Goal: Task Accomplishment & Management: Complete application form

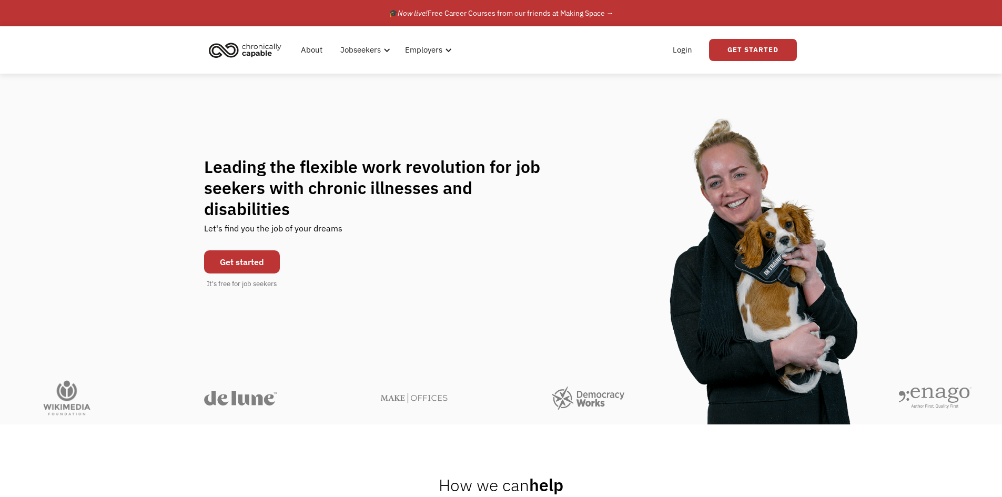
click at [244, 254] on link "Get started" at bounding box center [242, 261] width 76 height 23
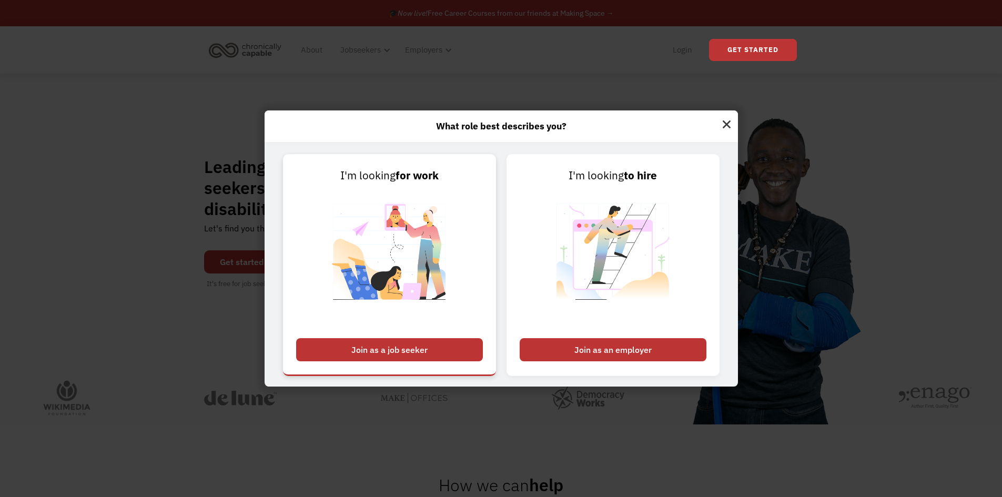
click at [416, 350] on div "Join as a job seeker" at bounding box center [389, 349] width 187 height 23
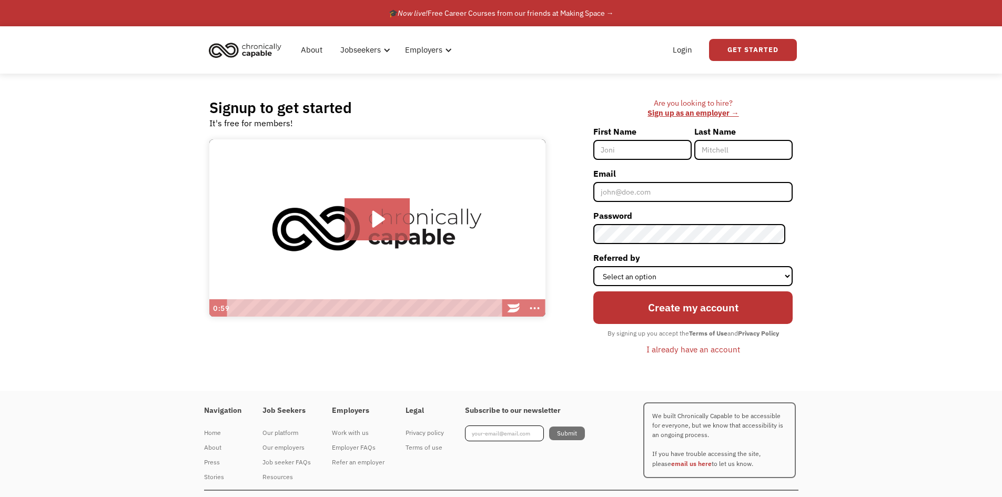
click at [620, 146] on input "First Name" at bounding box center [642, 150] width 98 height 20
type input "Olaoluwa"
type input "Adebogun"
click at [643, 187] on input "Email" at bounding box center [692, 192] width 199 height 20
type input "[EMAIL_ADDRESS][DOMAIN_NAME]"
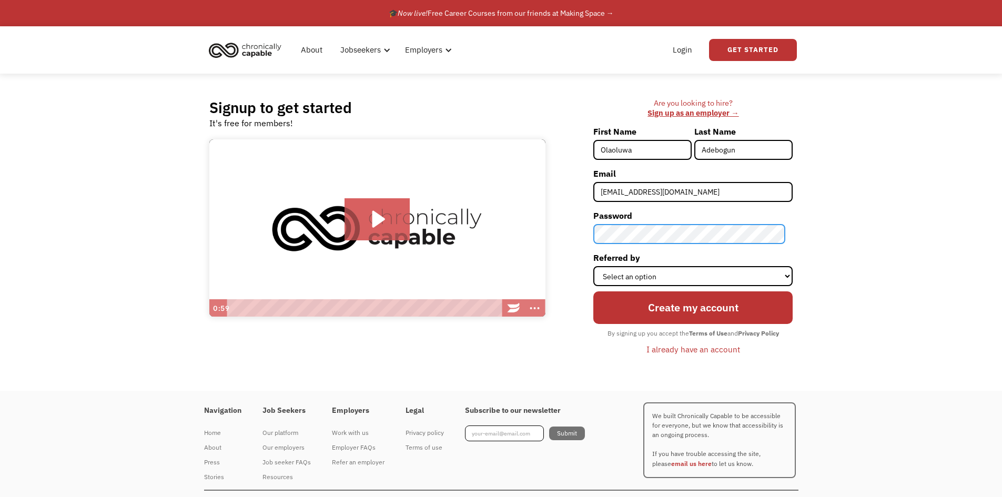
click at [593, 291] on input "Create my account" at bounding box center [692, 307] width 199 height 33
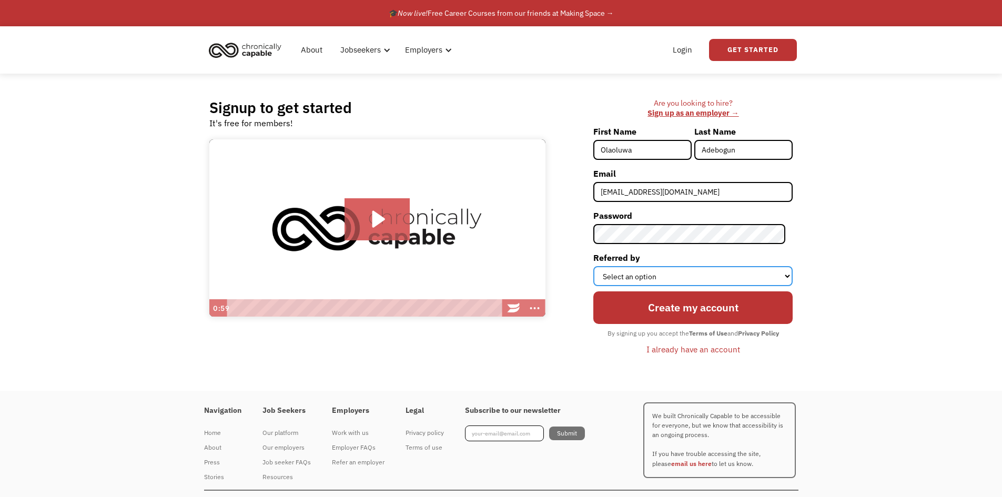
click at [684, 274] on select "Select an option Instagram Facebook Twitter Search Engine News Article Word of …" at bounding box center [692, 276] width 199 height 20
select select "Search Engine"
click at [600, 266] on select "Select an option Instagram Facebook Twitter Search Engine News Article Word of …" at bounding box center [692, 276] width 199 height 20
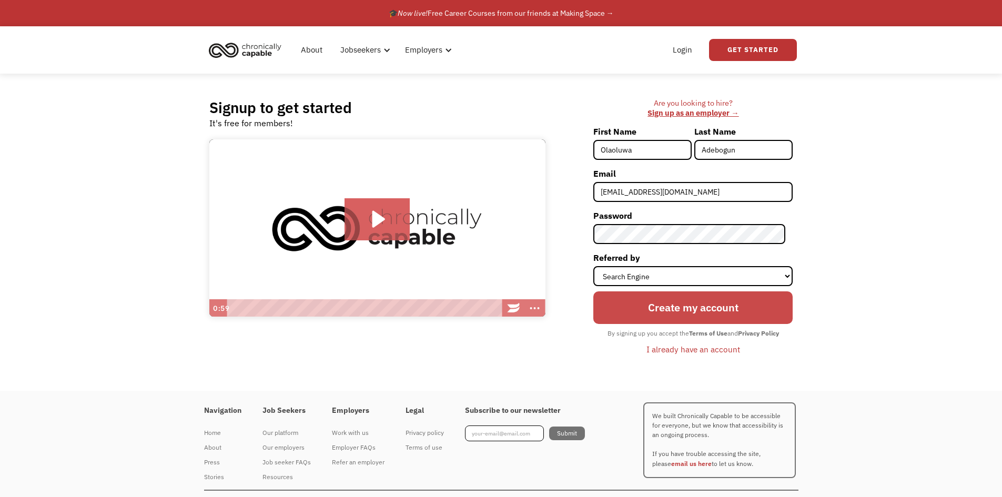
click at [727, 309] on input "Create my account" at bounding box center [692, 307] width 199 height 33
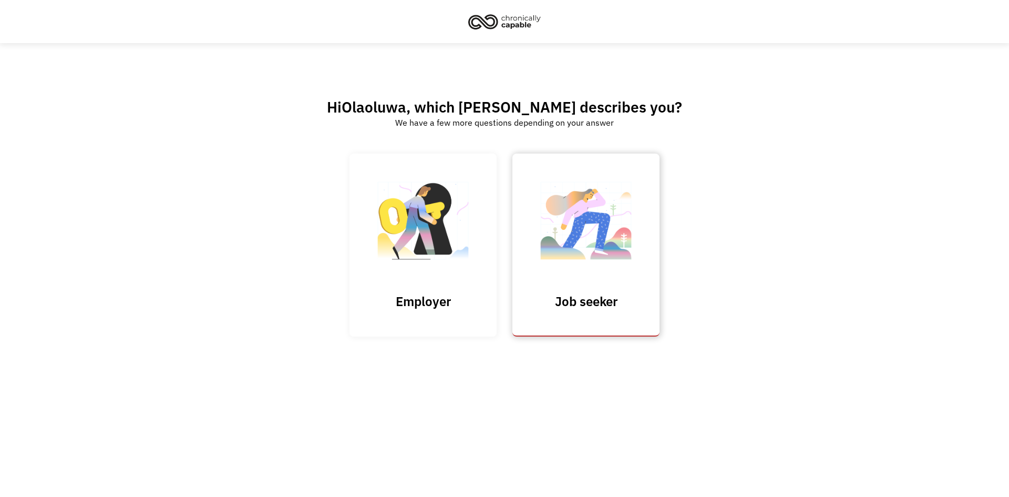
click at [588, 288] on link "Job seeker" at bounding box center [586, 245] width 147 height 182
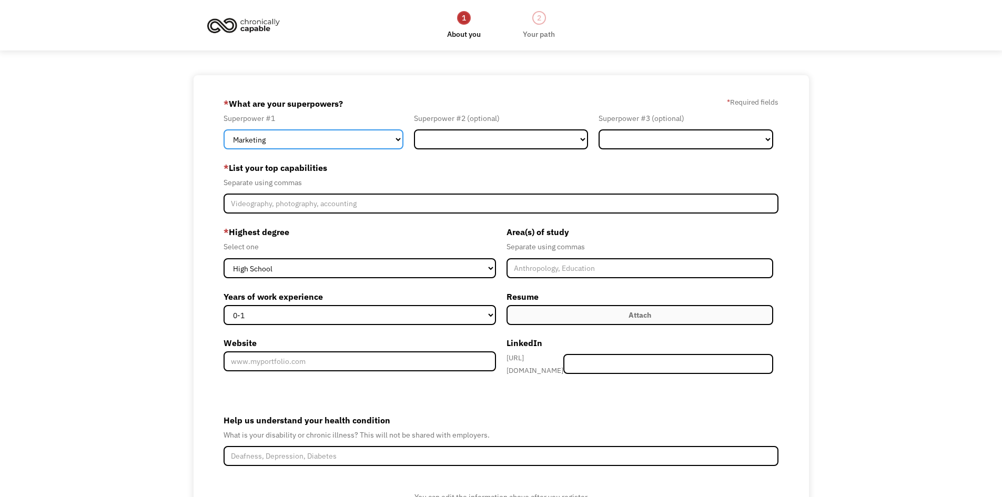
click at [328, 144] on select "Marketing Human Resources Finance Technology Operations Sales Industrial & Manu…" at bounding box center [313, 139] width 180 height 20
click at [223, 129] on select "Marketing Human Resources Finance Technology Operations Sales Industrial & Manu…" at bounding box center [313, 139] width 180 height 20
click at [386, 137] on select "Marketing Human Resources Finance Technology Operations Sales Industrial & Manu…" at bounding box center [313, 139] width 180 height 20
select select "Healthcare"
click at [223, 129] on select "Marketing Human Resources Finance Technology Operations Sales Industrial & Manu…" at bounding box center [313, 139] width 180 height 20
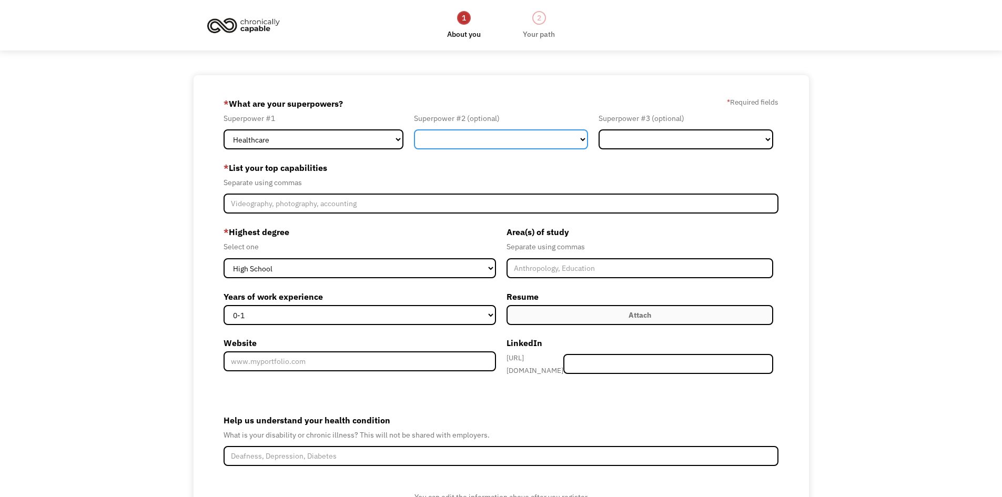
click at [466, 137] on select "Marketing Human Resources Finance Technology Operations Sales Industrial & Manu…" at bounding box center [501, 139] width 175 height 20
select select "Legal"
click at [414, 129] on select "Marketing Human Resources Finance Technology Operations Sales Industrial & Manu…" at bounding box center [501, 139] width 175 height 20
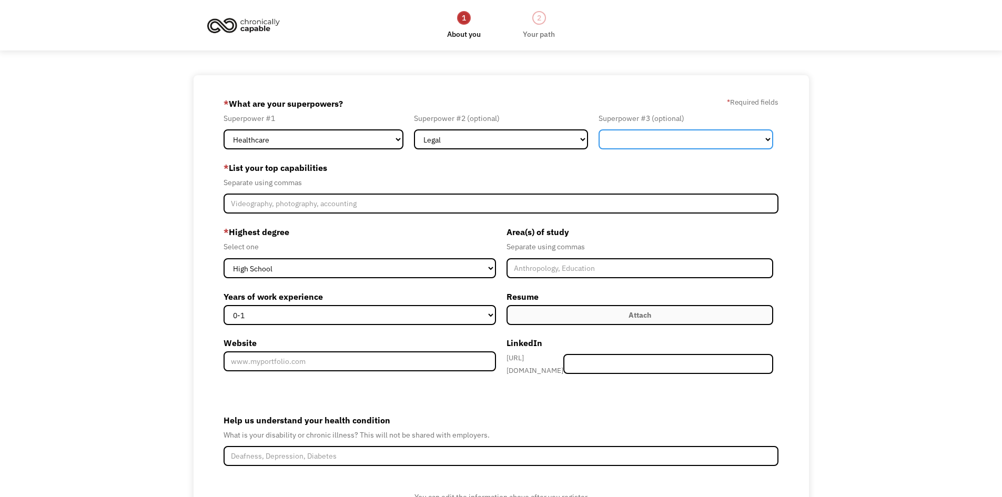
click at [674, 139] on select "Marketing Human Resources Finance Technology Operations Sales Industrial & Manu…" at bounding box center [685, 139] width 175 height 20
select select "Administration"
click at [598, 129] on select "Marketing Human Resources Finance Technology Operations Sales Industrial & Manu…" at bounding box center [685, 139] width 175 height 20
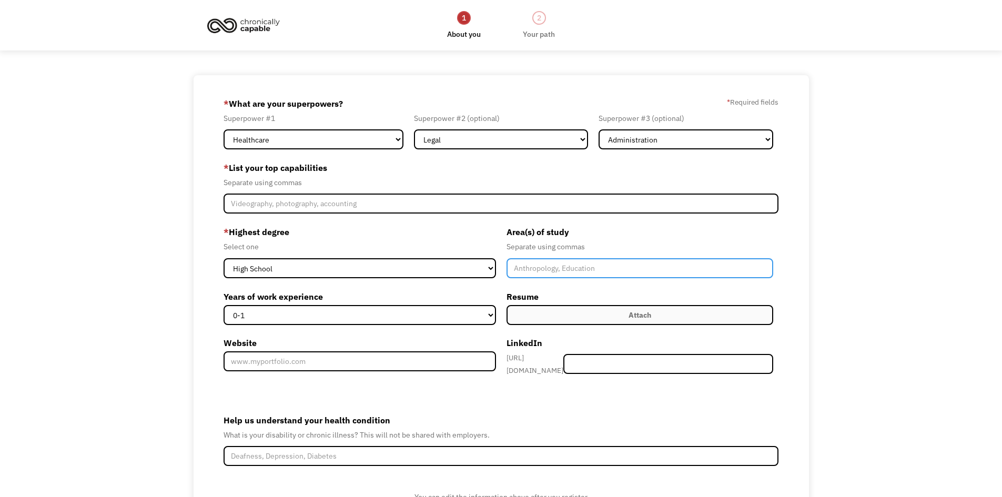
click at [597, 261] on input "Member-Create-Step1" at bounding box center [639, 268] width 267 height 20
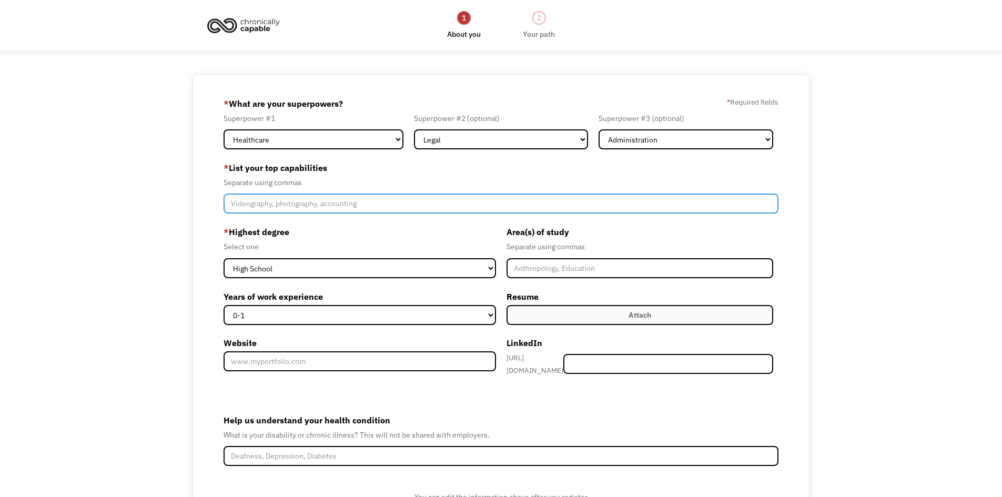
click at [276, 202] on input "Member-Create-Step1" at bounding box center [500, 203] width 555 height 20
paste input "Fast and accurate typing (60+ WPM)- High attention to detail and data accuracy-…"
click at [260, 203] on input "Fast and accurate typing (60+ WPM)- High attention to detail and data accuracy-…" at bounding box center [500, 203] width 555 height 20
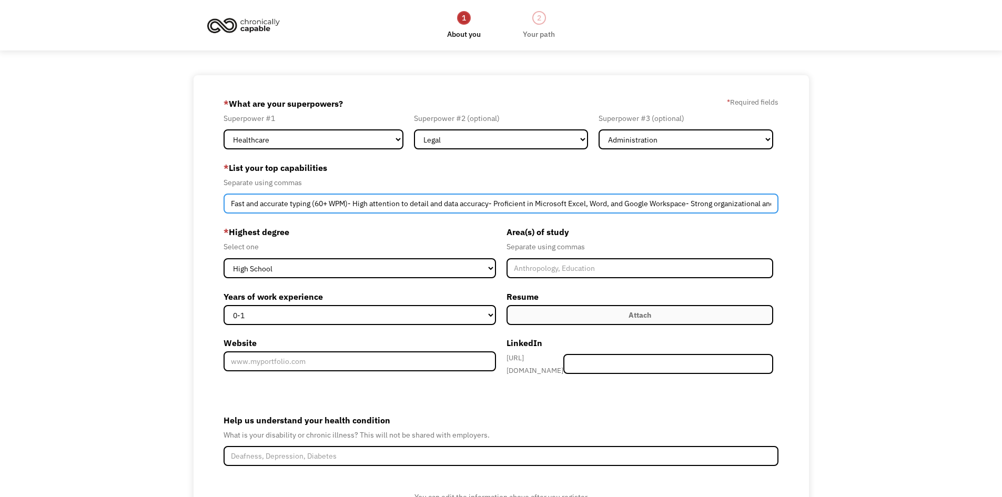
click at [356, 205] on input "Fast and accurate typing (60+ WPM)- High attention to detail and data accuracy-…" at bounding box center [500, 203] width 555 height 20
click at [374, 203] on input "High attention to detail and data accuracy- Proficient in Microsoft Excel, Word…" at bounding box center [500, 203] width 555 height 20
click at [568, 203] on input "High attention to detail and data accuracy, Proficient in Microsoft Excel, Word…" at bounding box center [500, 203] width 555 height 20
click at [648, 205] on input "High attention to detail and data accuracy, Proficient in Microsoft Excel, Word…" at bounding box center [500, 203] width 555 height 20
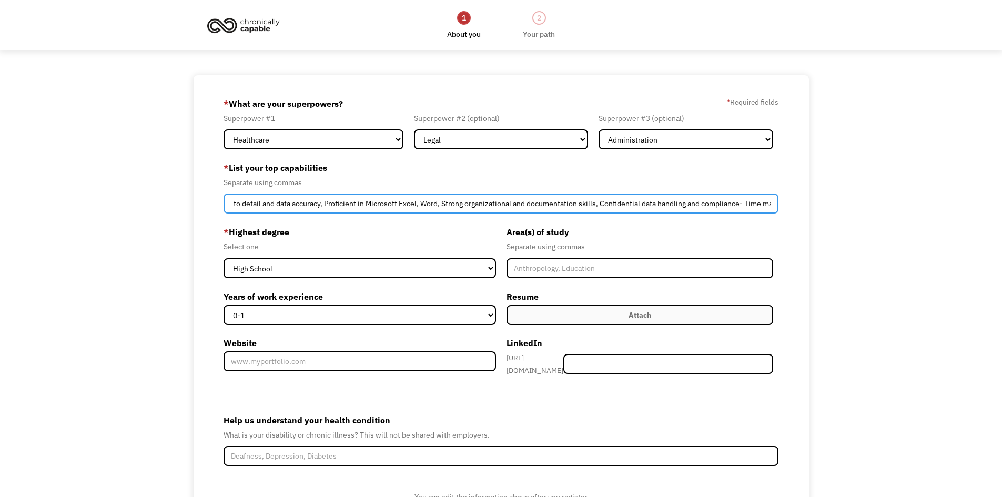
click at [746, 202] on input "High attention to detail and data accuracy, Proficient in Microsoft Excel, Word…" at bounding box center [500, 203] width 555 height 20
type input "High attention to detail and data accuracy, Proficient in Microsoft Excel, Word…"
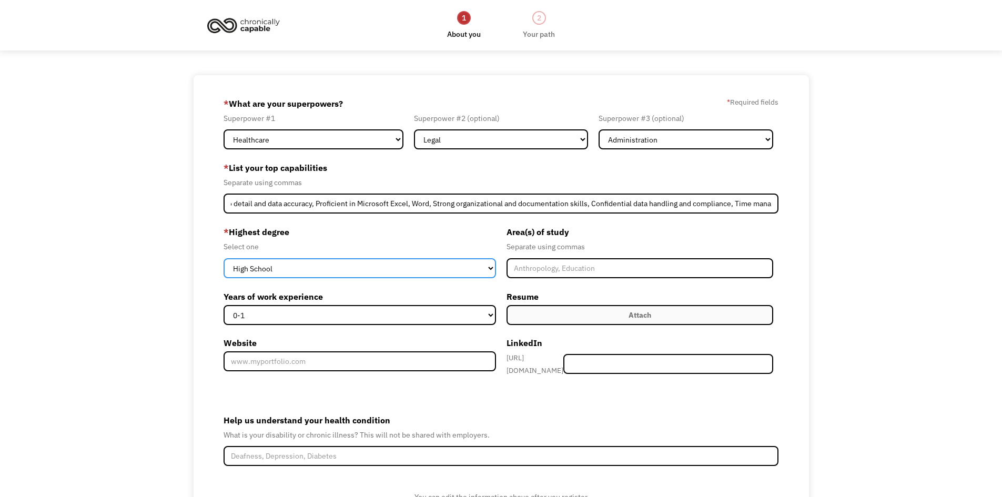
click at [327, 267] on select "High School Associates Bachelors Master's PhD" at bounding box center [359, 268] width 272 height 20
select select "bachelors"
click at [223, 258] on select "High School Associates Bachelors Master's PhD" at bounding box center [359, 268] width 272 height 20
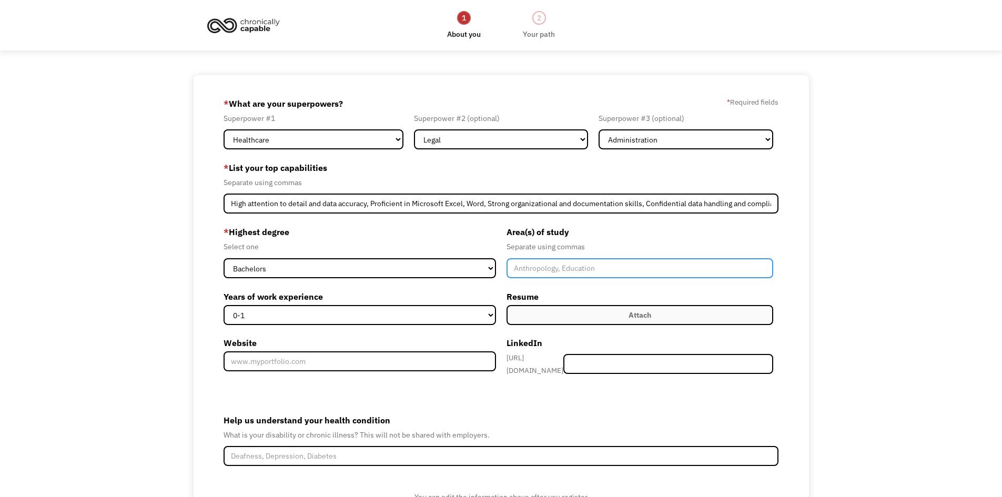
click at [543, 266] on input "Member-Create-Step1" at bounding box center [639, 268] width 267 height 20
type input "Law, Healthcare"
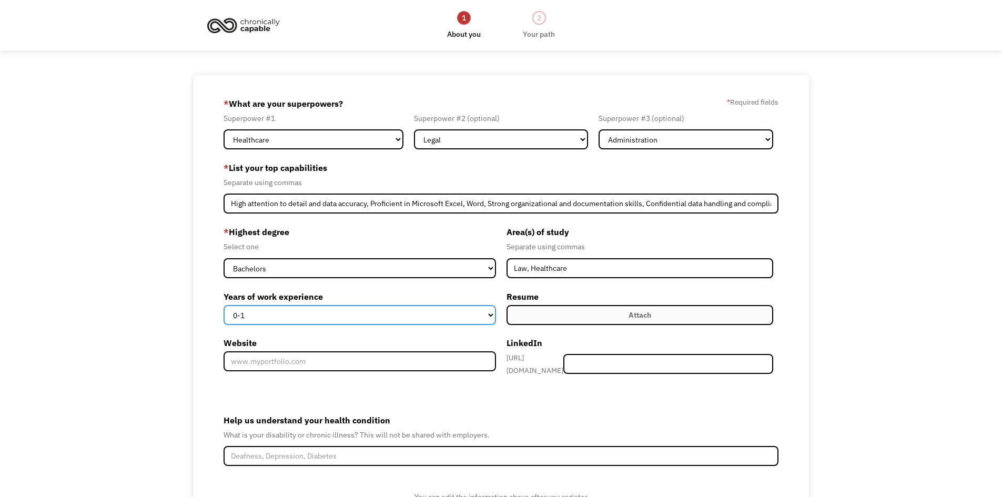
click at [365, 314] on select "0-1 2-4 5-10 11-15 15+" at bounding box center [359, 315] width 272 height 20
select select "5-10"
click at [223, 305] on select "0-1 2-4 5-10 11-15 15+" at bounding box center [359, 315] width 272 height 20
click at [636, 317] on div "Attach" at bounding box center [639, 315] width 23 height 13
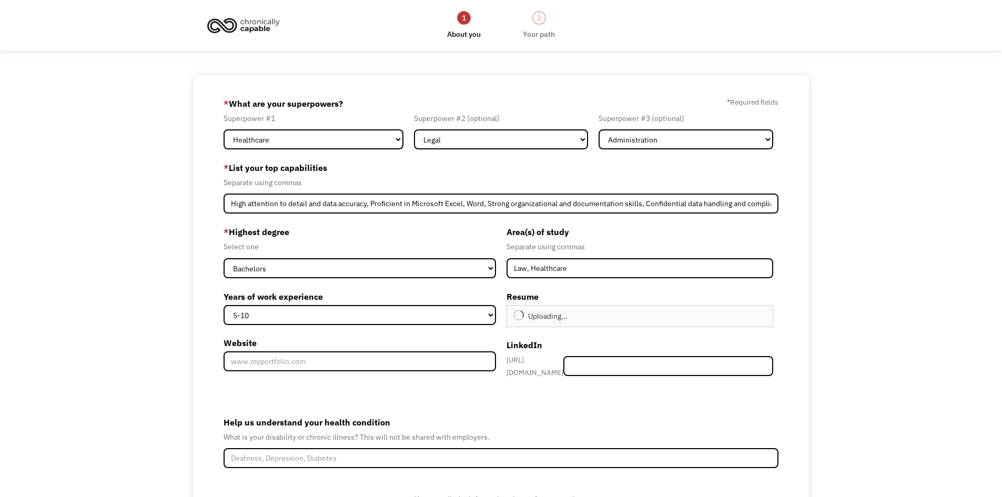
type input "Continue"
click at [617, 318] on div "Remove file" at bounding box center [618, 315] width 5 height 5
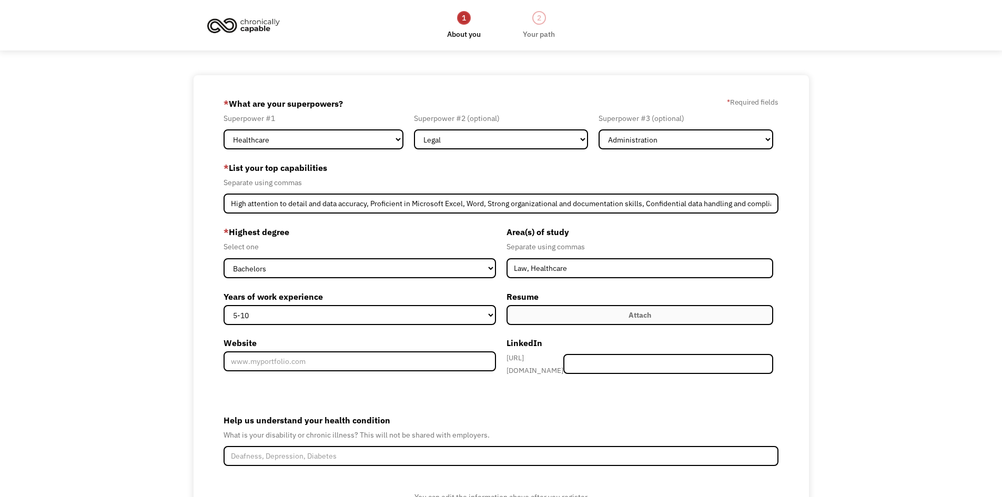
click at [617, 318] on label "Attach" at bounding box center [639, 315] width 267 height 20
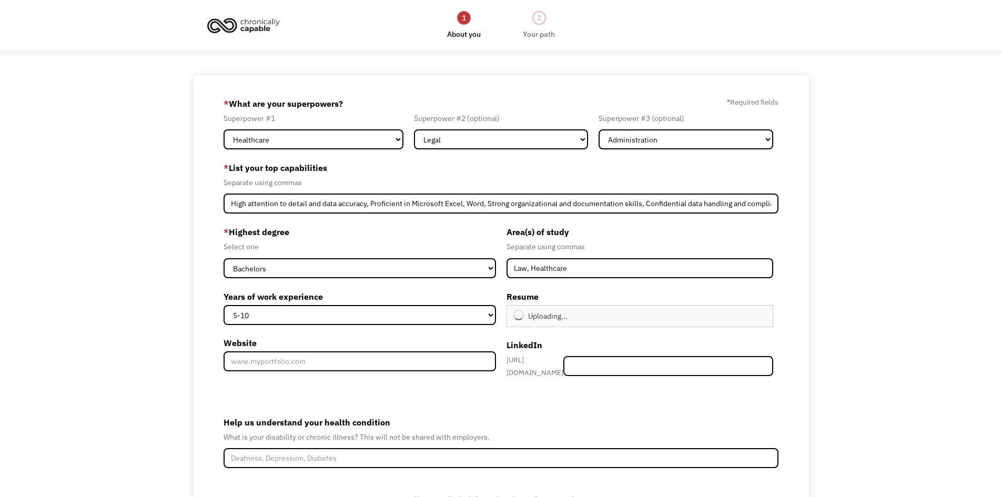
type input "Continue"
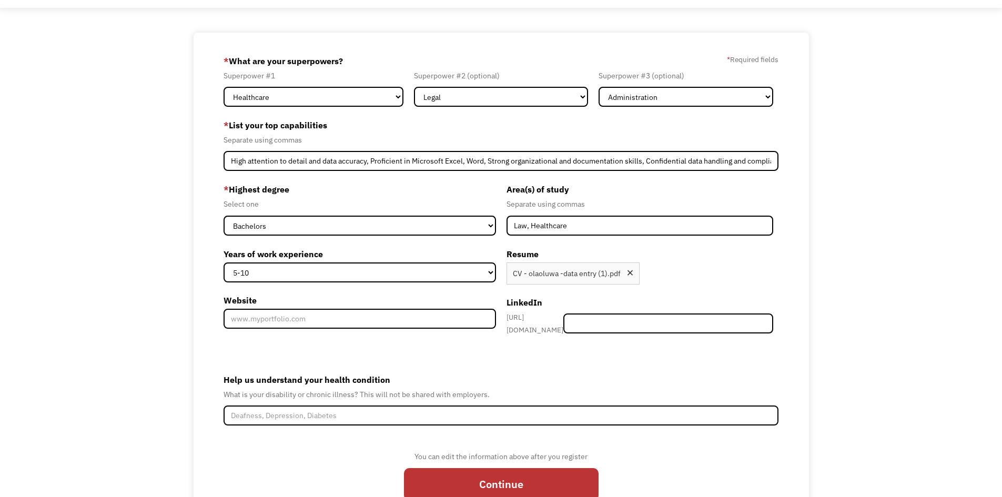
scroll to position [95, 0]
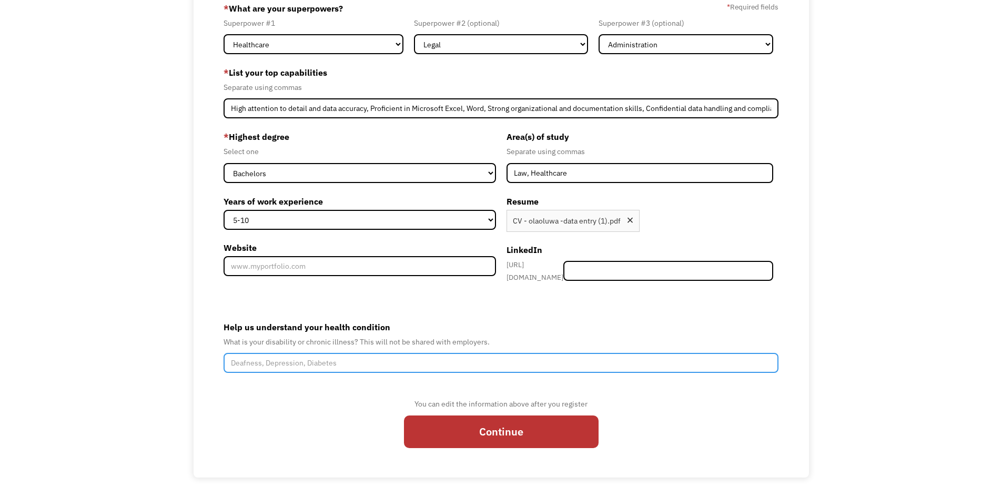
click at [295, 356] on input "Help us understand your health condition" at bounding box center [500, 363] width 555 height 20
type input "A"
type input "Prostrate Cancer"
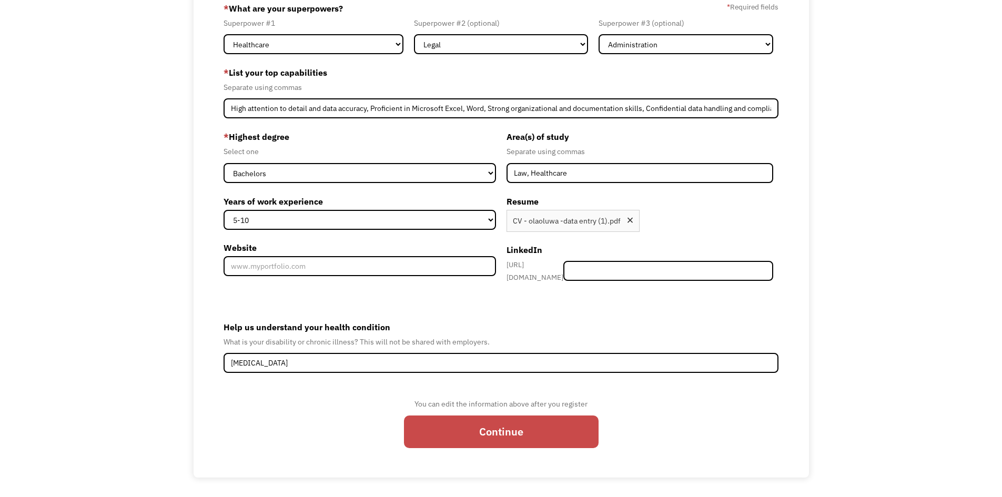
click at [496, 427] on input "Continue" at bounding box center [501, 431] width 195 height 33
type input "Please wait..."
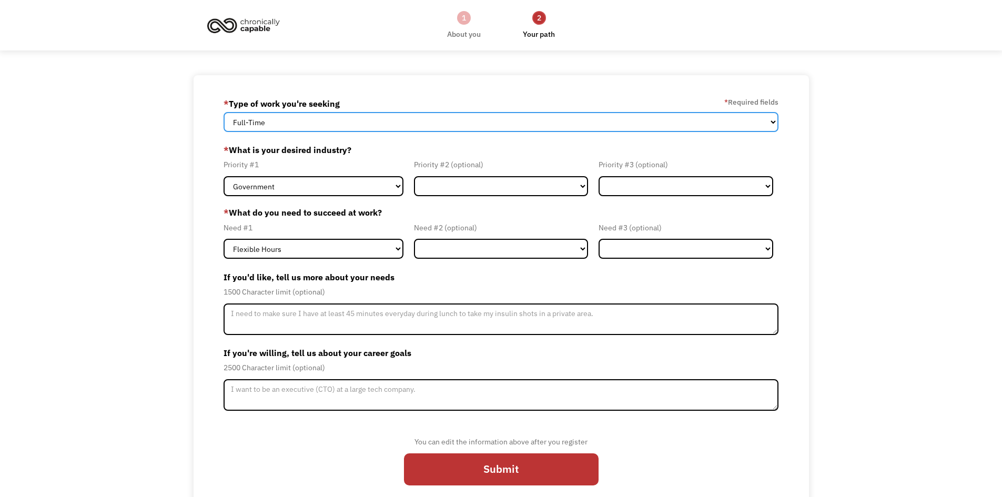
click at [434, 121] on select "Full-Time Part-Time Both Full-Time and Part-Time" at bounding box center [500, 122] width 555 height 20
select select "part-time"
click at [223, 112] on select "Full-Time Part-Time Both Full-Time and Part-Time" at bounding box center [500, 122] width 555 height 20
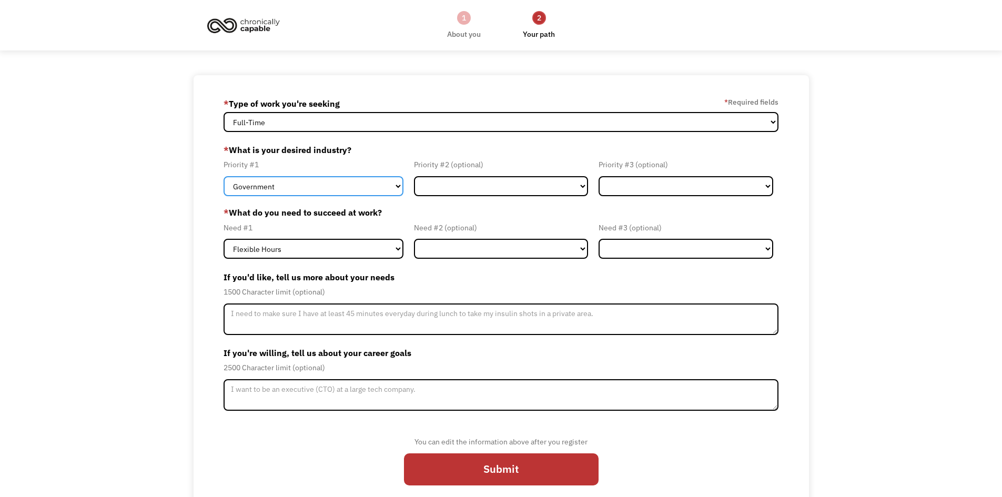
click at [386, 188] on select "Government Finance & Insurance Health & Social Care Tech & Engineering Creative…" at bounding box center [313, 186] width 180 height 20
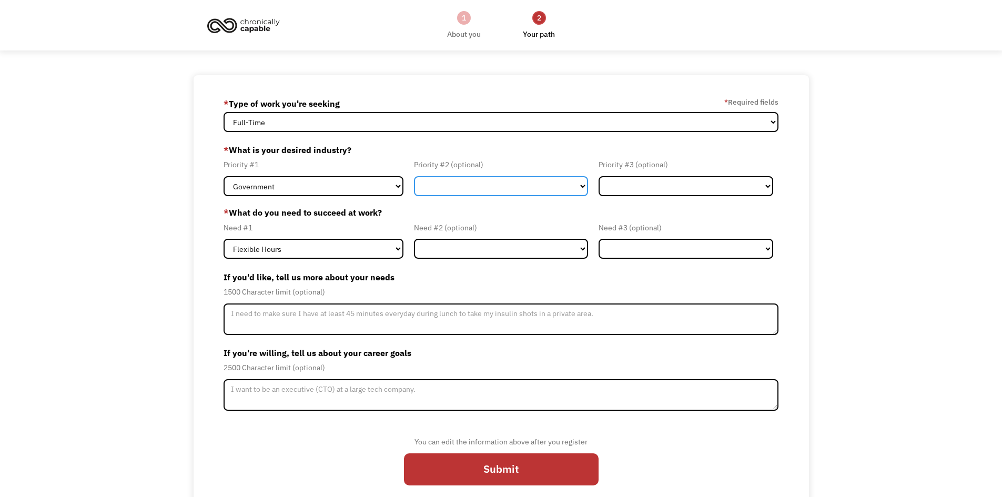
click at [553, 189] on select "Government Finance & Insurance Health & Social Care Tech & Engineering Creative…" at bounding box center [501, 186] width 175 height 20
select select "Health & Social Care"
click at [414, 176] on select "Government Finance & Insurance Health & Social Care Tech & Engineering Creative…" at bounding box center [501, 186] width 175 height 20
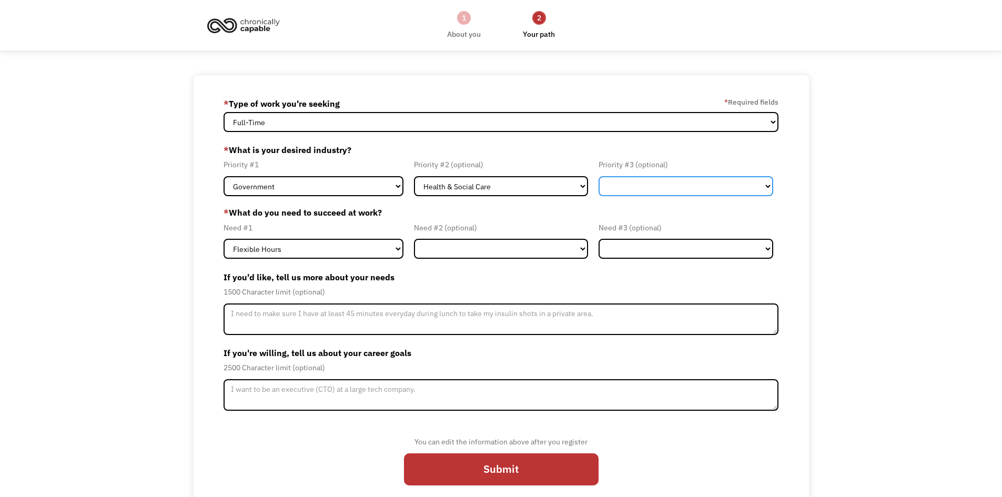
click at [646, 188] on select "Government Finance & Insurance Health & Social Care Tech & Engineering Creative…" at bounding box center [685, 186] width 175 height 20
select select "Administrative"
click at [598, 176] on select "Government Finance & Insurance Health & Social Care Tech & Engineering Creative…" at bounding box center [685, 186] width 175 height 20
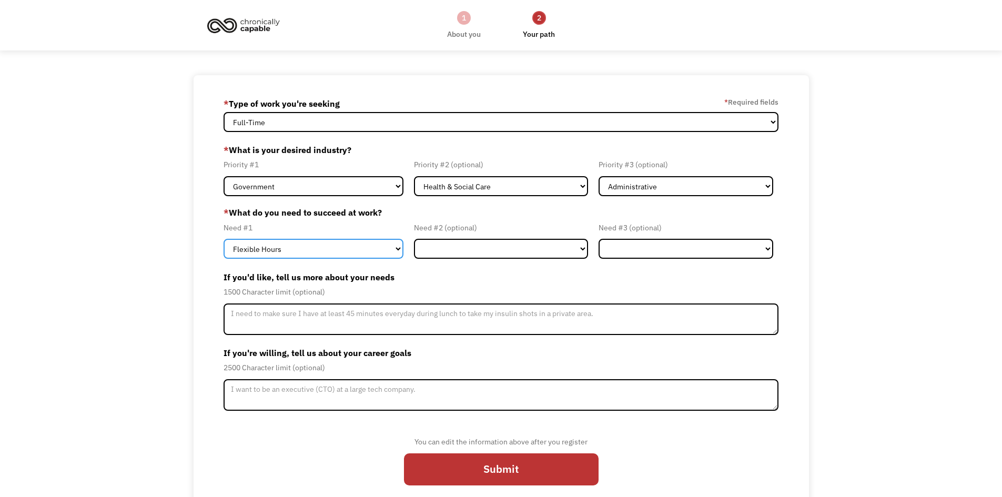
click at [334, 250] on select "Flexible Hours Remote Work Service Animal On-site Accommodations Visual Support…" at bounding box center [313, 249] width 180 height 20
select select "Remote Work"
click at [223, 239] on select "Flexible Hours Remote Work Service Animal On-site Accommodations Visual Support…" at bounding box center [313, 249] width 180 height 20
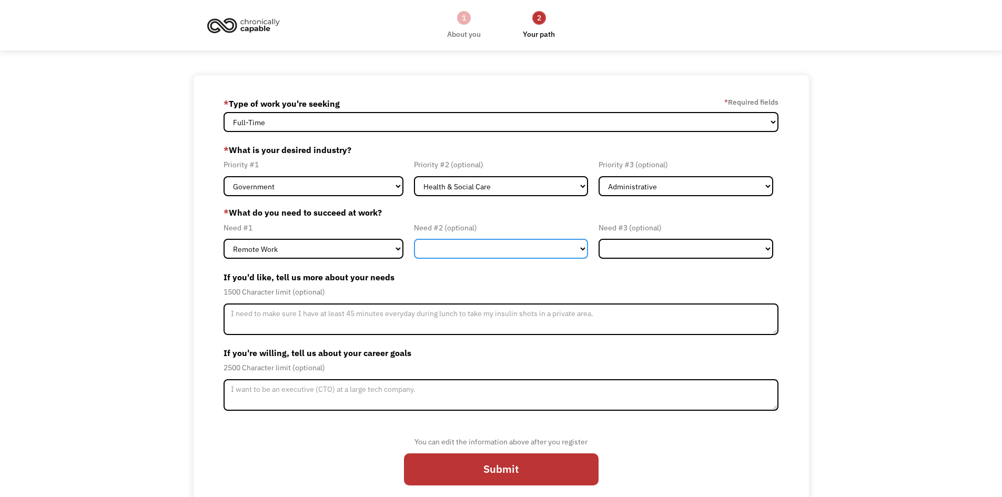
click at [461, 250] on select "Flexible Hours Remote Work Service Animal On-site Accommodations Visual Support…" at bounding box center [501, 249] width 175 height 20
select select "Flexible Hours"
click at [414, 239] on select "Flexible Hours Remote Work Service Animal On-site Accommodations Visual Support…" at bounding box center [501, 249] width 175 height 20
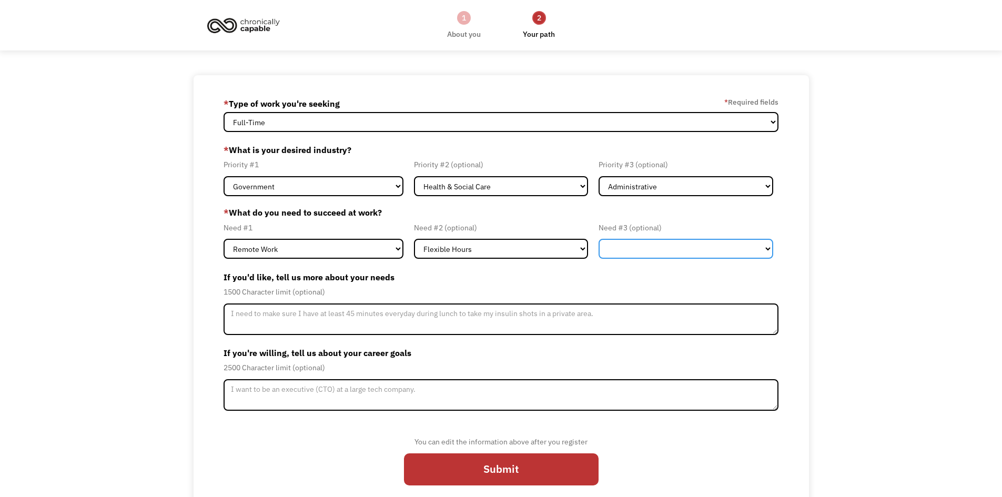
click at [697, 251] on select "Flexible Hours Remote Work Service Animal On-site Accommodations Visual Support…" at bounding box center [685, 249] width 175 height 20
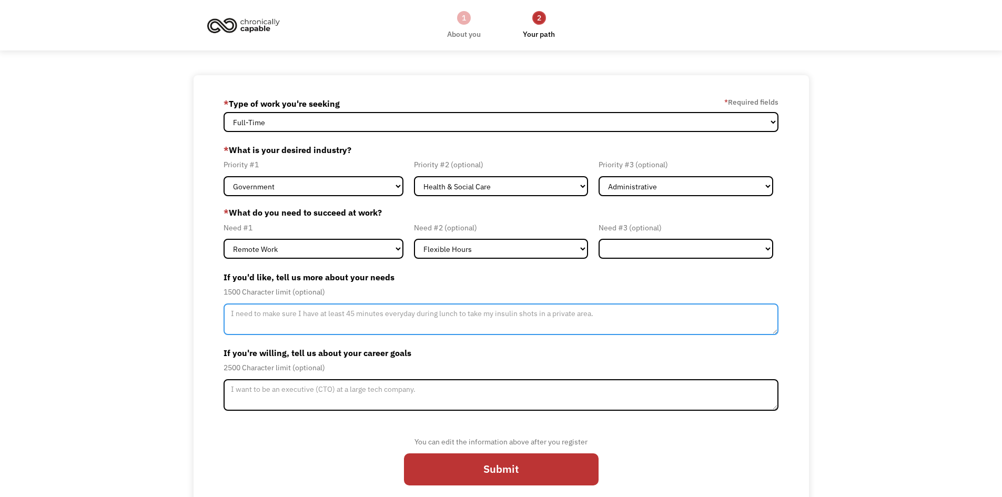
click at [321, 320] on textarea "Member-Update-Form-Step2" at bounding box center [500, 319] width 555 height 32
type textarea "I require at least 30 minutes to and hour lunch break"
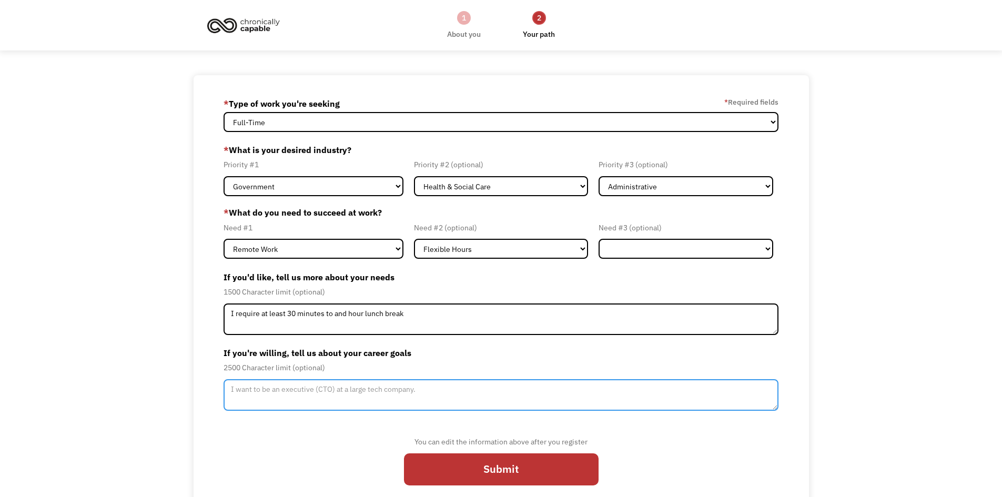
click at [246, 381] on textarea "Member-Update-Form-Step2" at bounding box center [500, 395] width 555 height 32
type textarea "I want to be well experienced in my role"
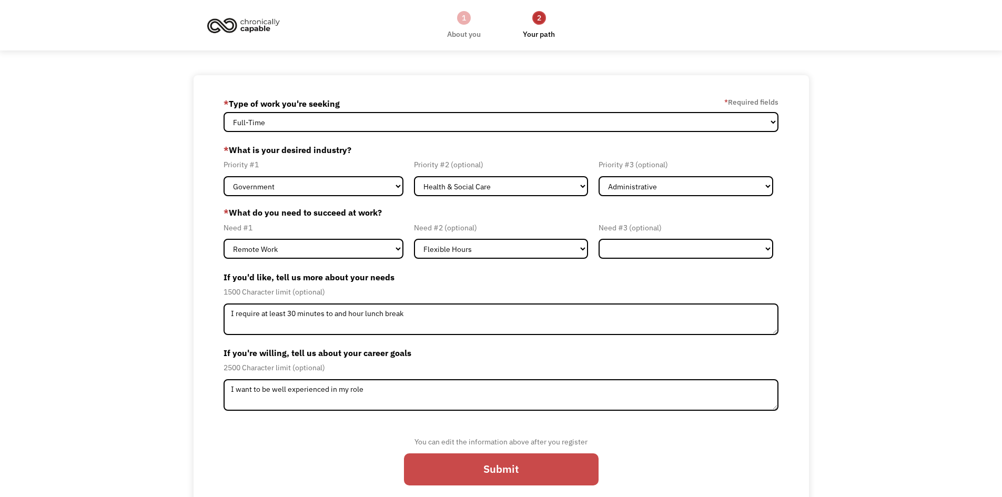
click at [515, 472] on input "Submit" at bounding box center [501, 469] width 195 height 33
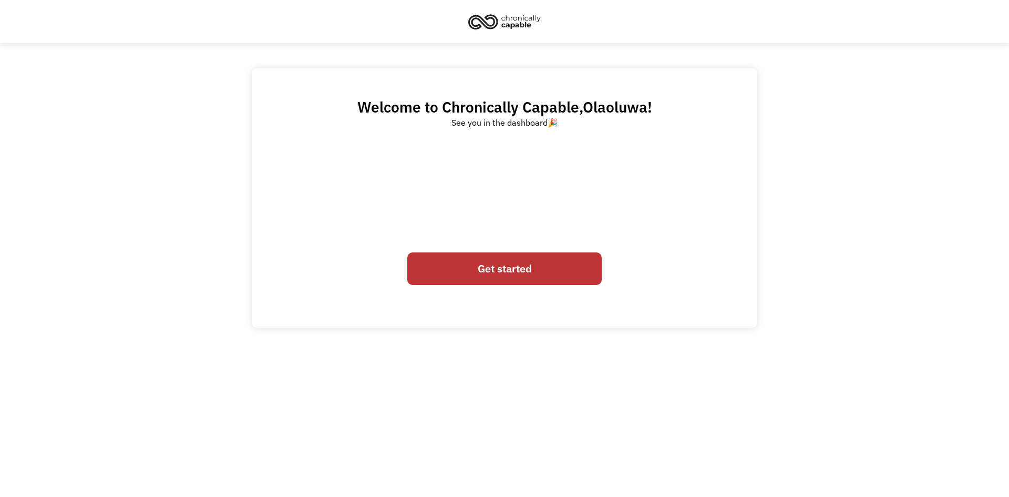
click at [506, 266] on link "Get started" at bounding box center [504, 268] width 195 height 33
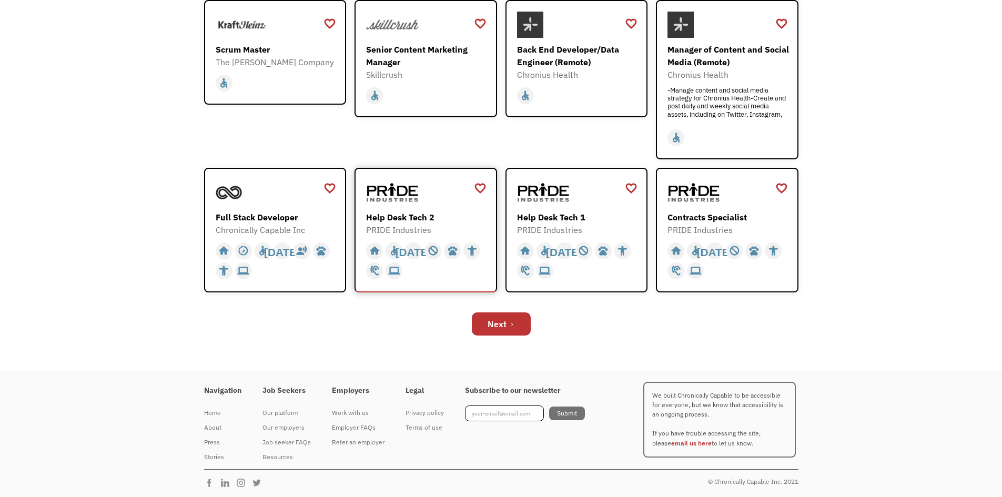
scroll to position [320, 0]
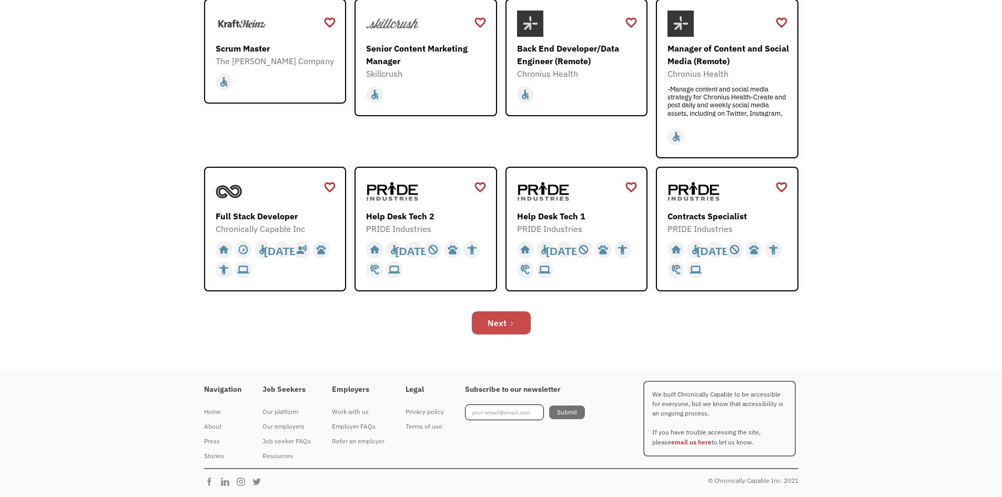
click at [519, 322] on link "Next" at bounding box center [501, 322] width 59 height 23
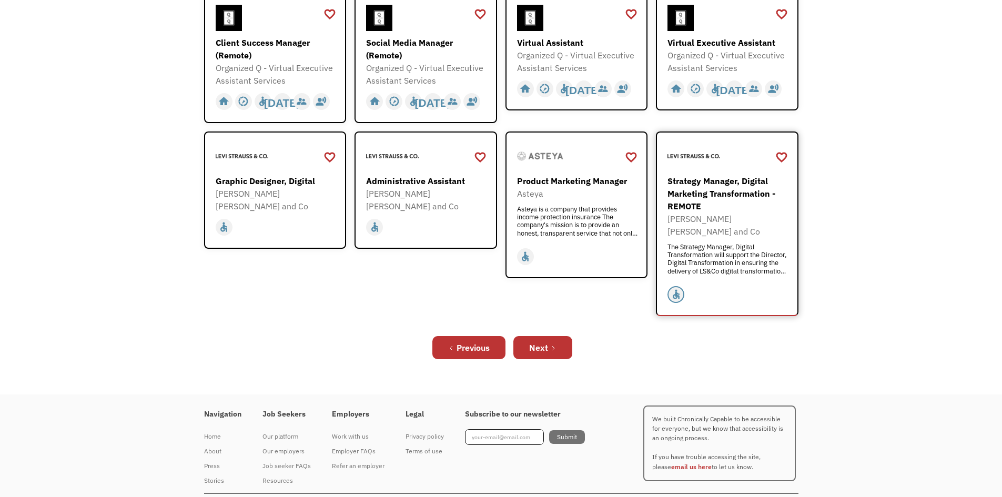
scroll to position [358, 0]
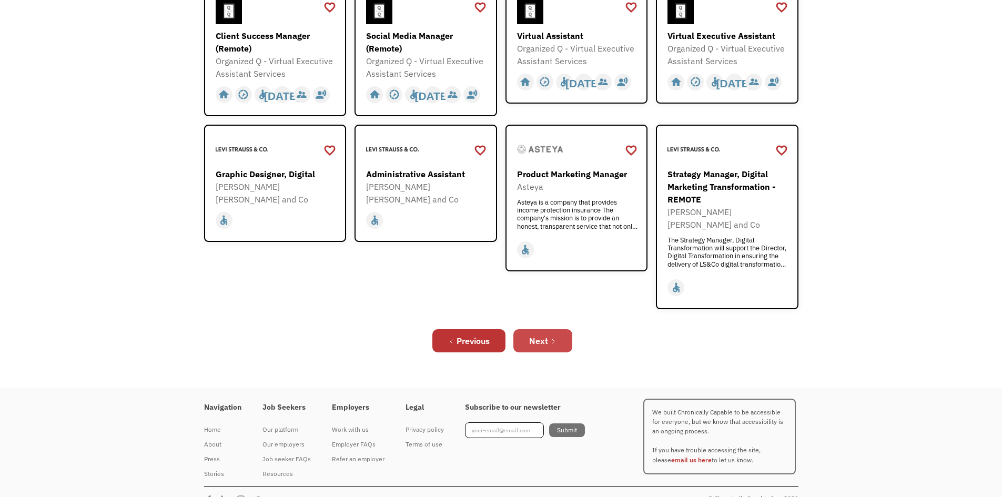
click at [545, 334] on div "Next" at bounding box center [538, 340] width 19 height 13
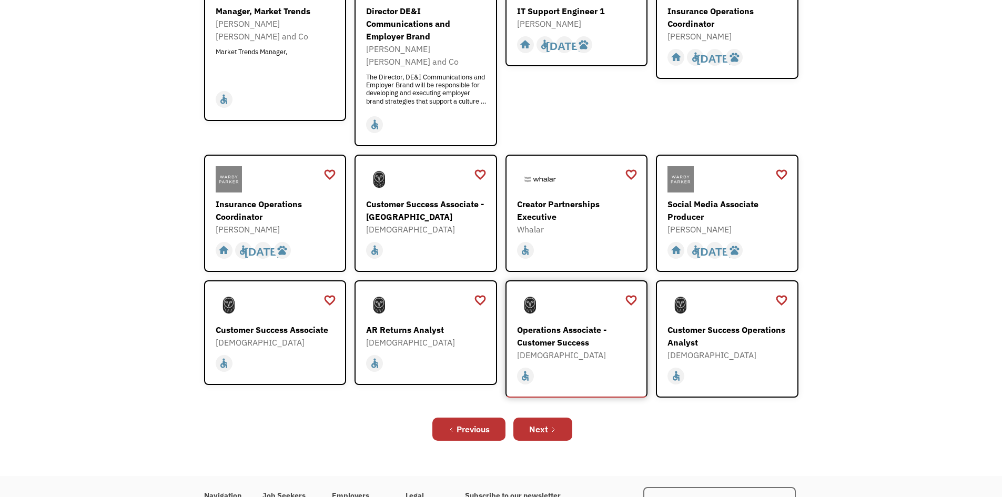
scroll to position [263, 0]
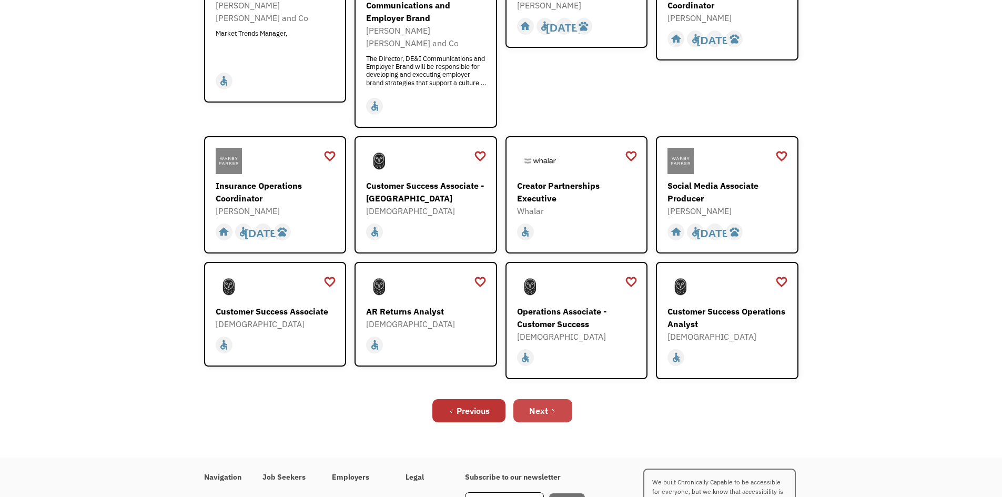
click at [540, 404] on div "Next" at bounding box center [538, 410] width 19 height 13
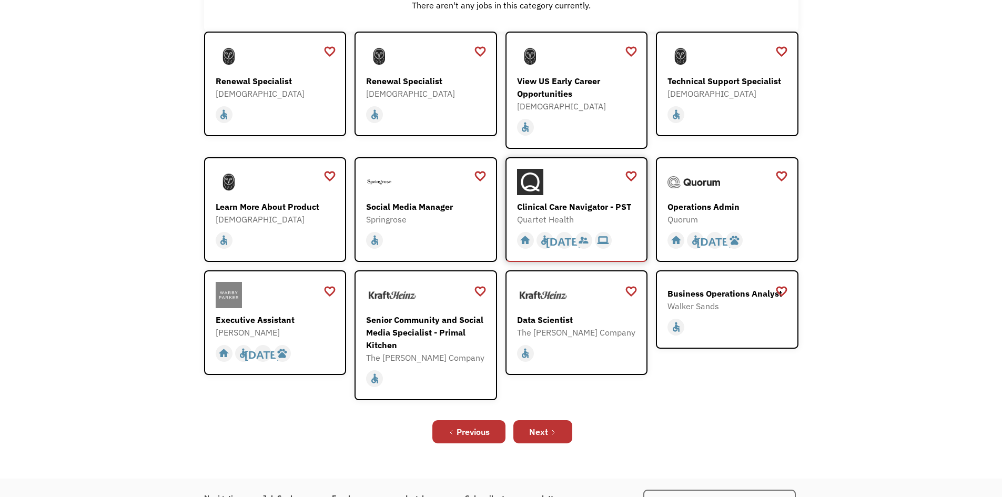
scroll to position [210, 0]
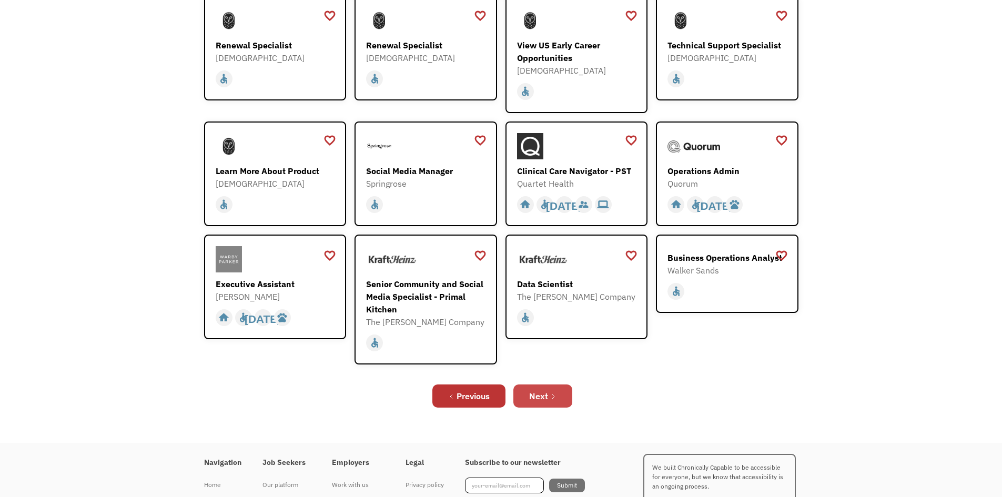
click at [543, 399] on div "Next" at bounding box center [538, 396] width 19 height 13
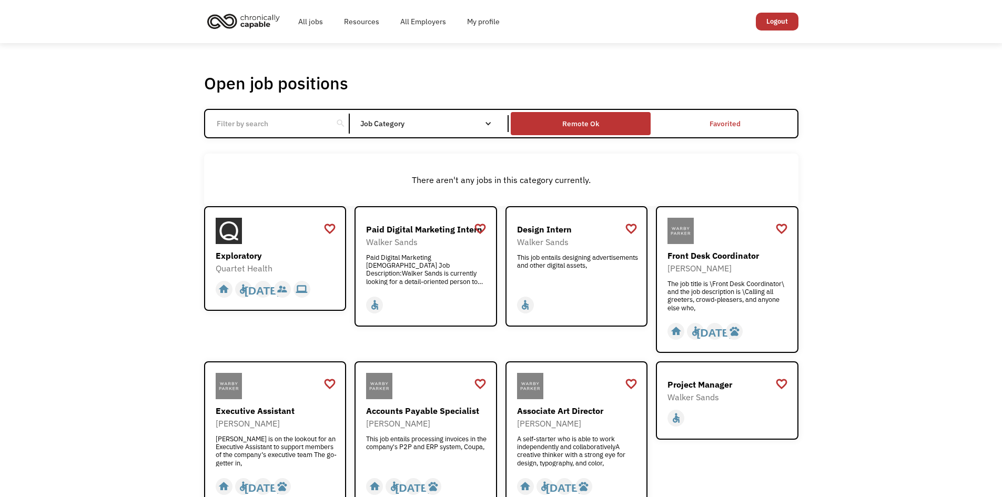
click at [578, 122] on div "Remote Ok" at bounding box center [580, 123] width 37 height 13
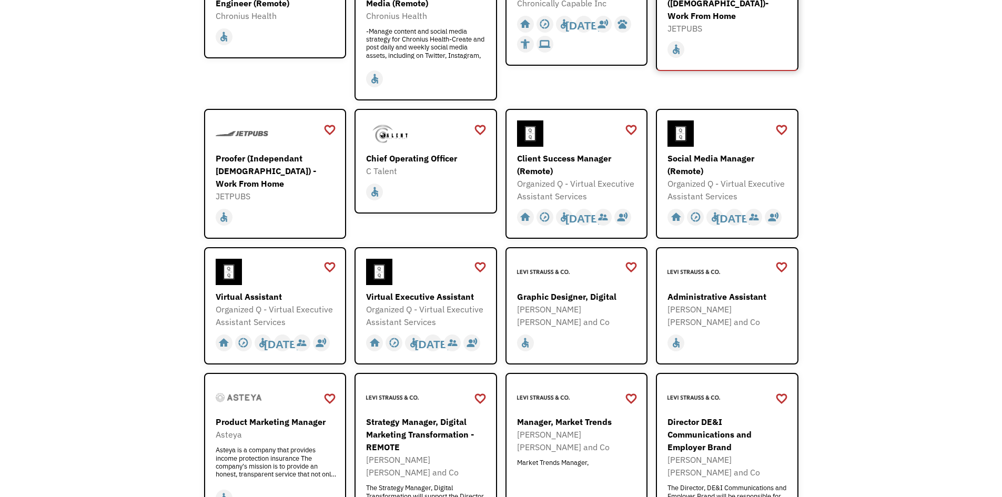
scroll to position [263, 0]
